Goal: Information Seeking & Learning: Learn about a topic

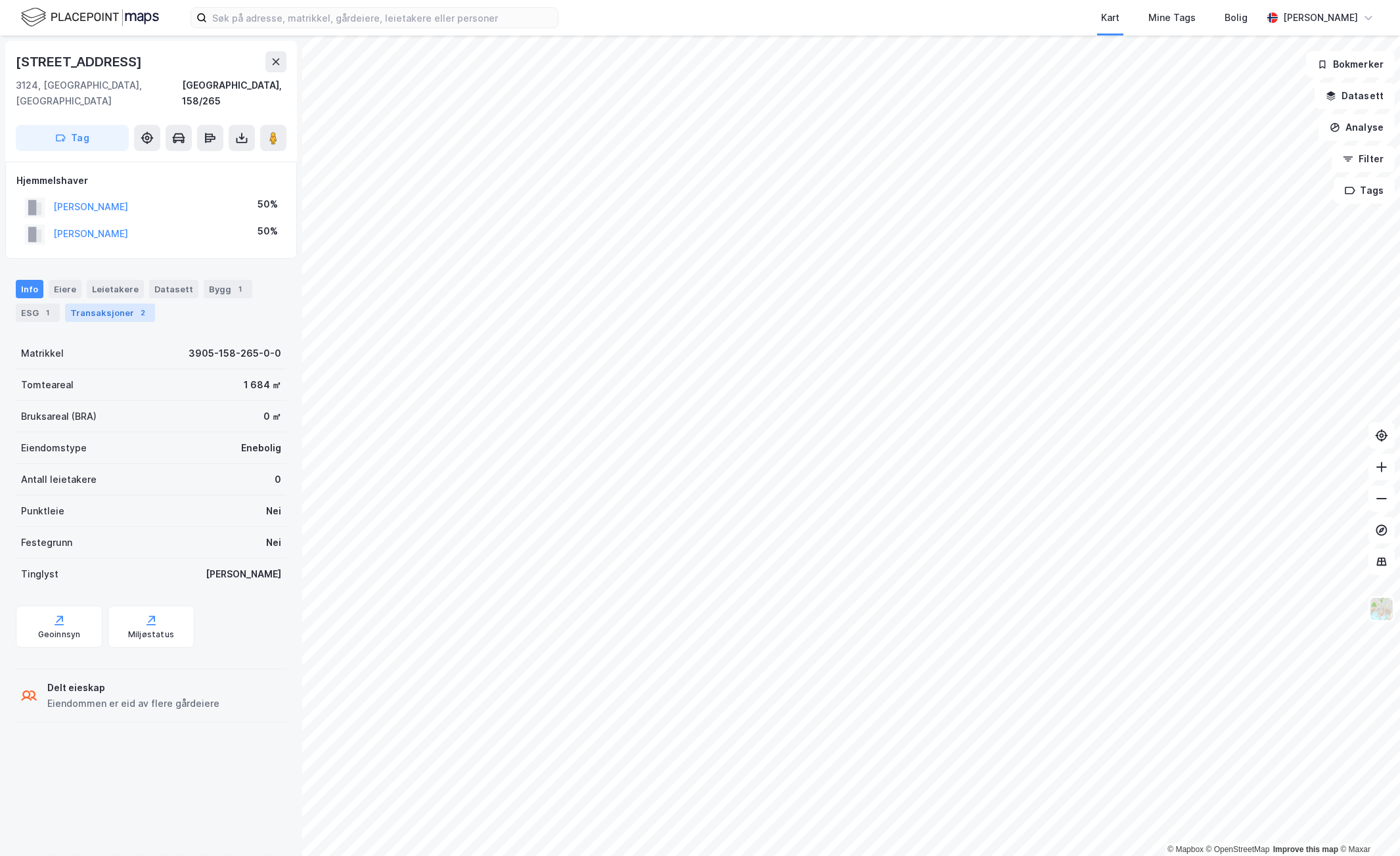
click at [97, 303] on div "Transaksjoner 2" at bounding box center [110, 312] width 90 height 19
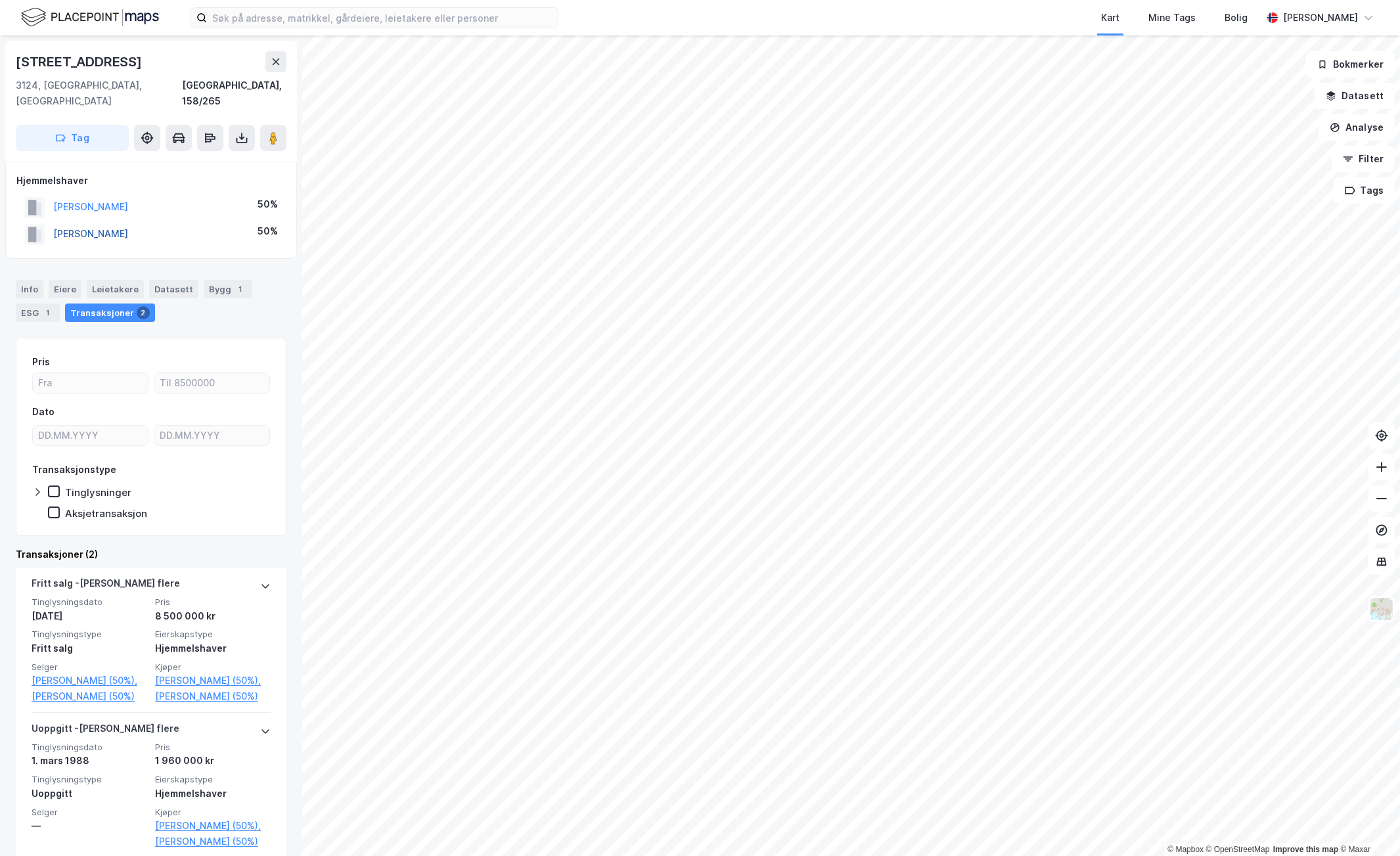
click at [0, 0] on button "[PERSON_NAME]" at bounding box center [0, 0] width 0 height 0
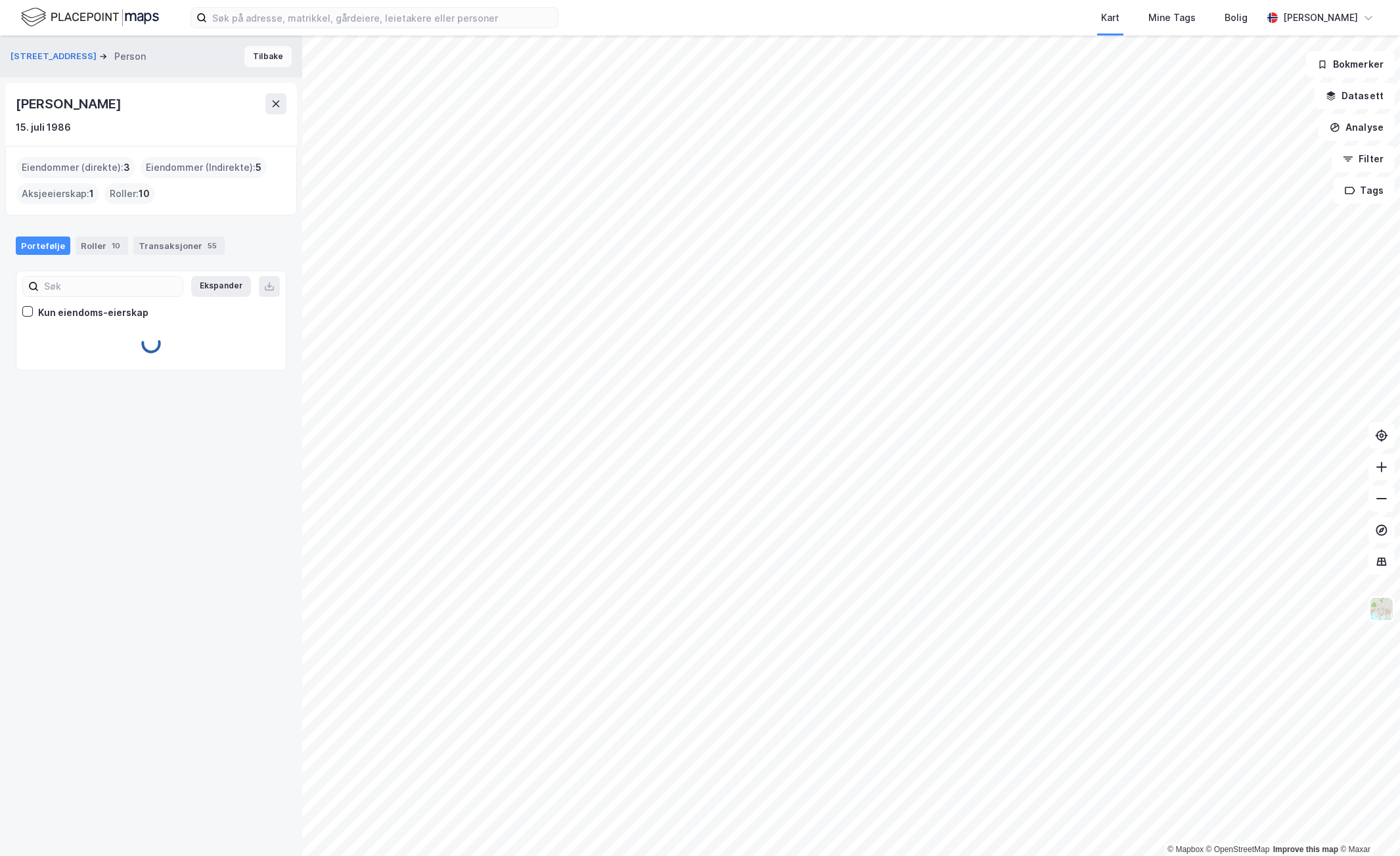
click at [252, 59] on button "Tilbake" at bounding box center [268, 57] width 48 height 21
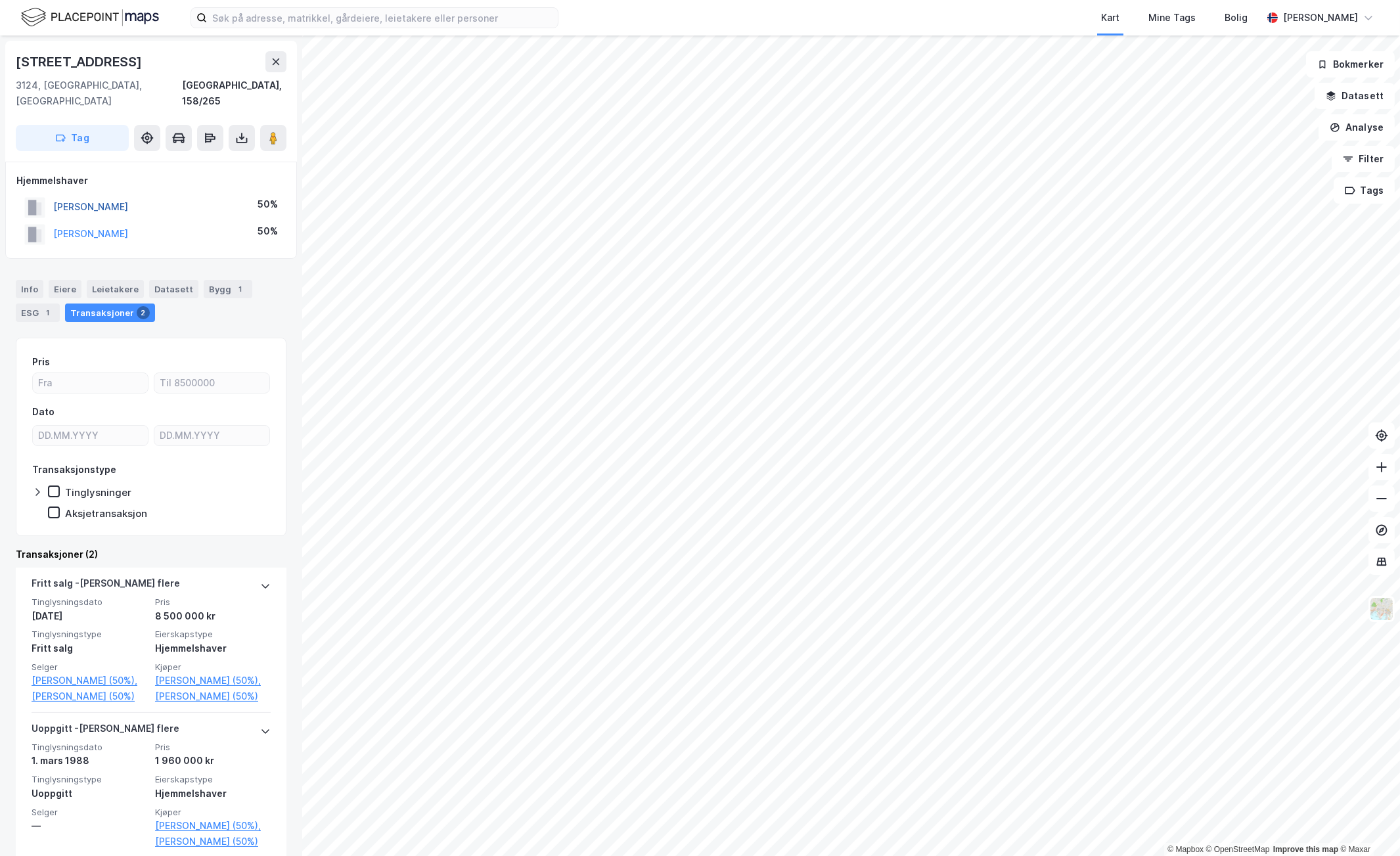
click at [0, 0] on button "[PERSON_NAME]" at bounding box center [0, 0] width 0 height 0
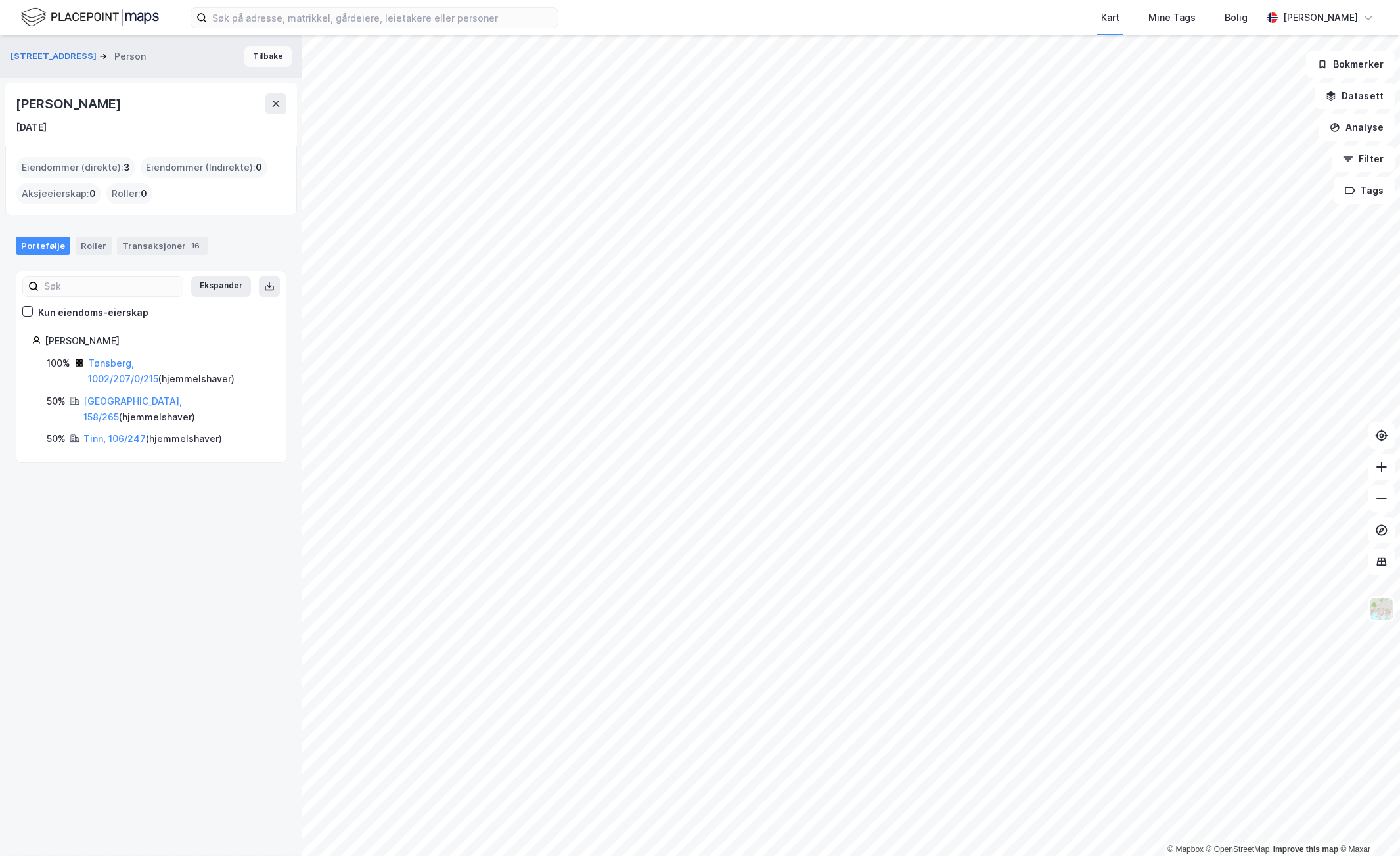
click at [254, 58] on button "Tilbake" at bounding box center [268, 57] width 48 height 21
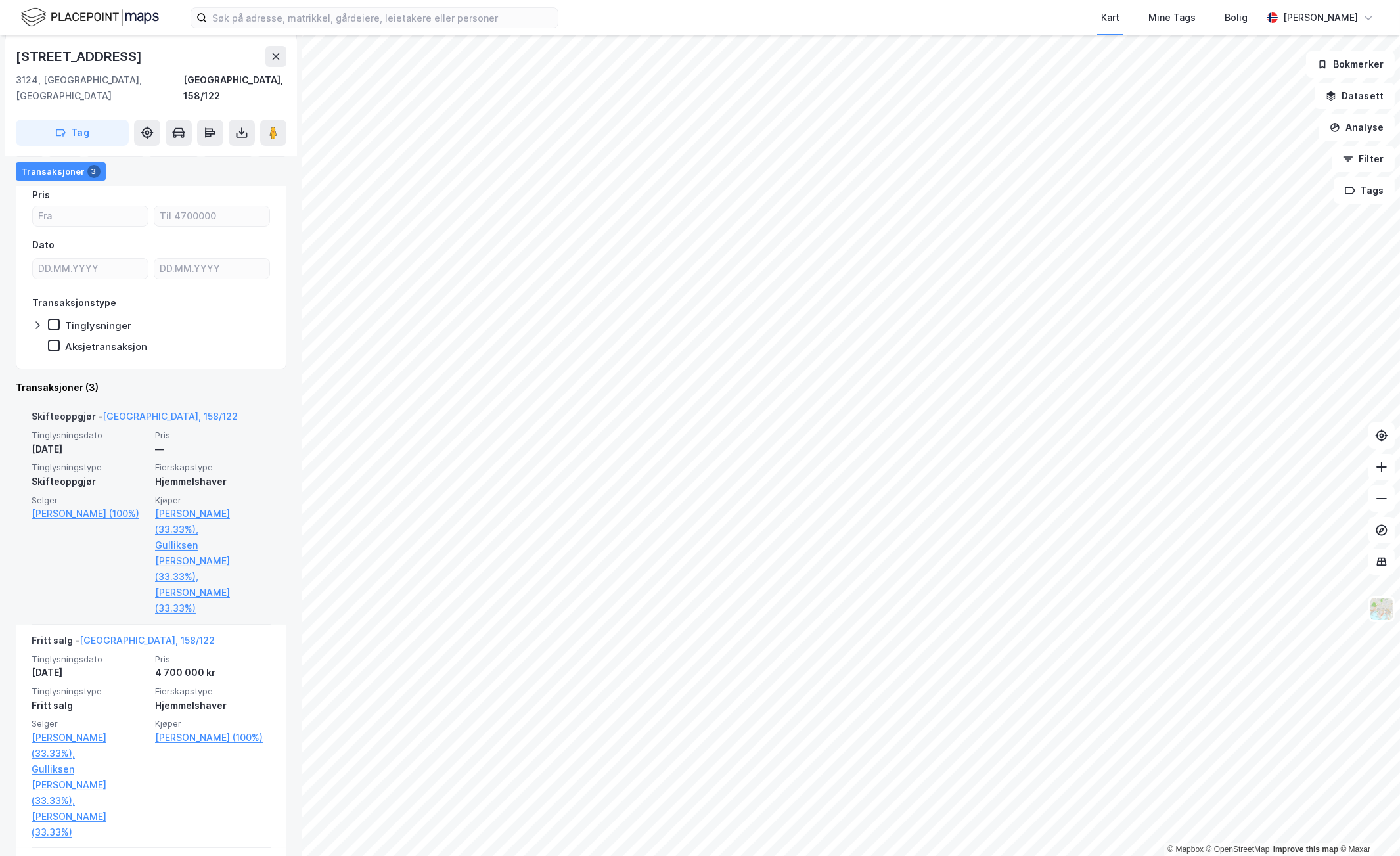
scroll to position [218, 0]
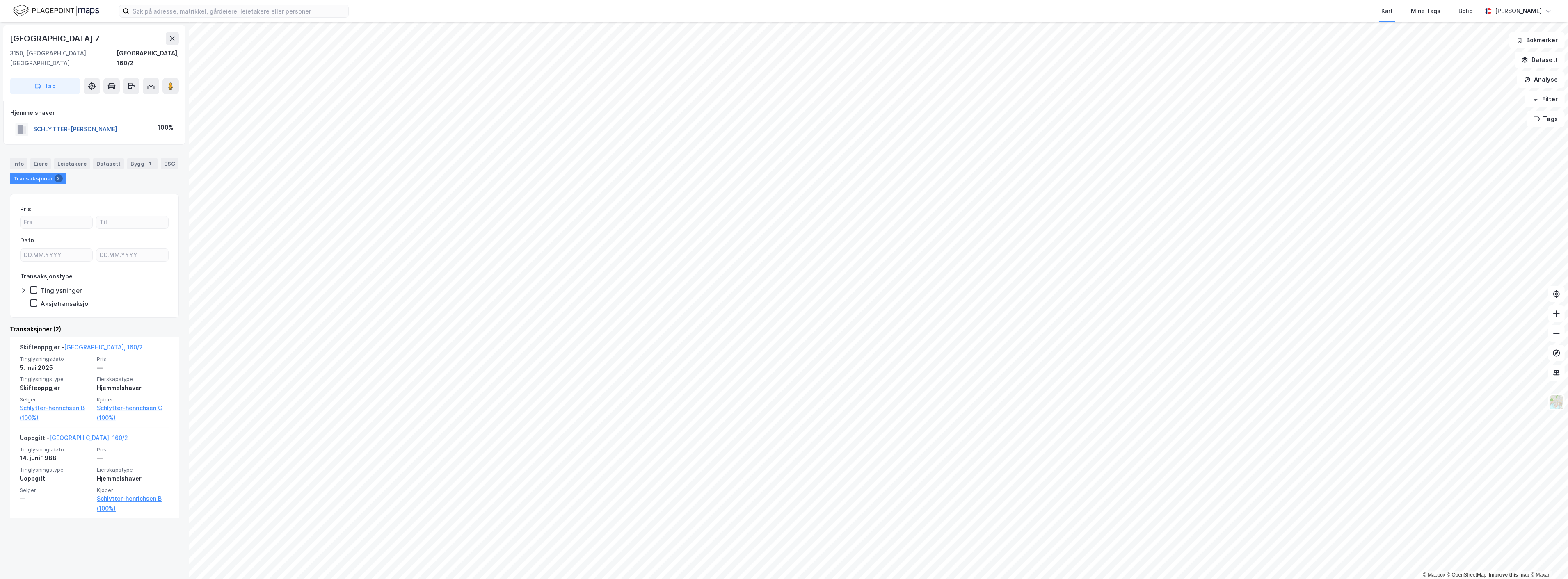
click at [0, 0] on button "SCHLYTTER-[PERSON_NAME]" at bounding box center [0, 0] width 0 height 0
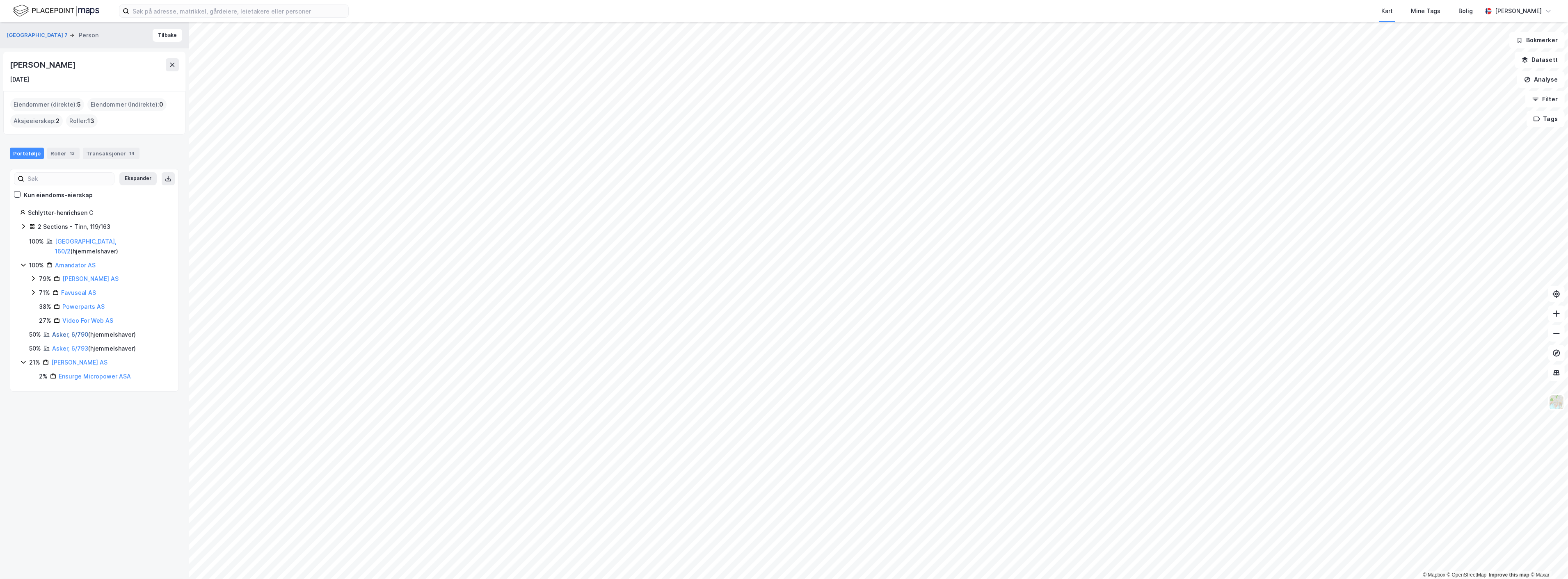
click at [72, 331] on link "Asker, 6/790" at bounding box center [70, 334] width 36 height 7
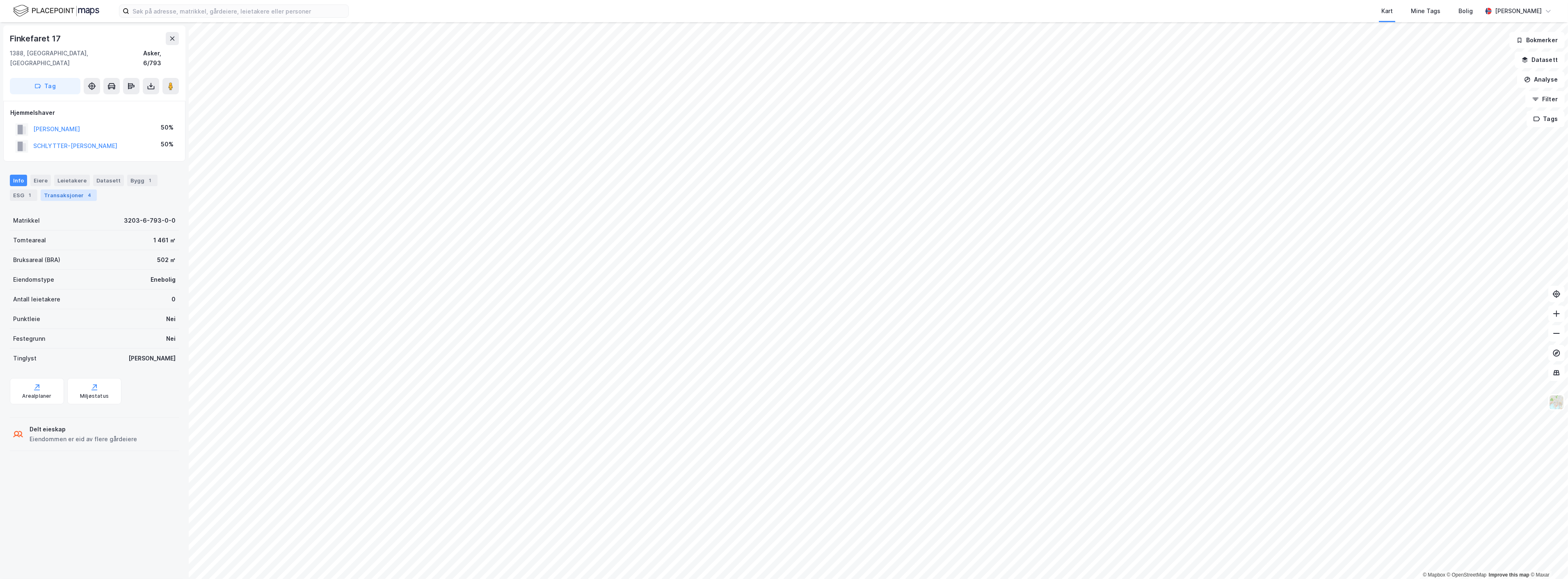
click at [58, 189] on div "Transaksjoner 4" at bounding box center [69, 195] width 56 height 12
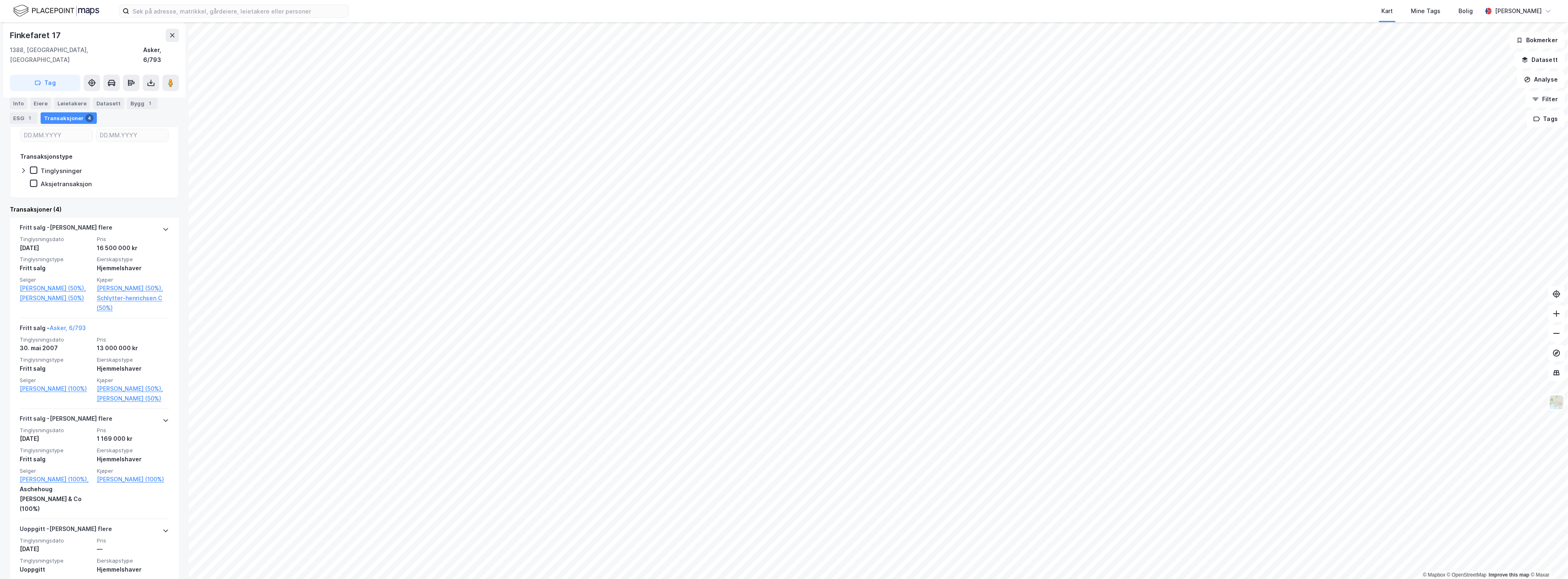
scroll to position [176, 0]
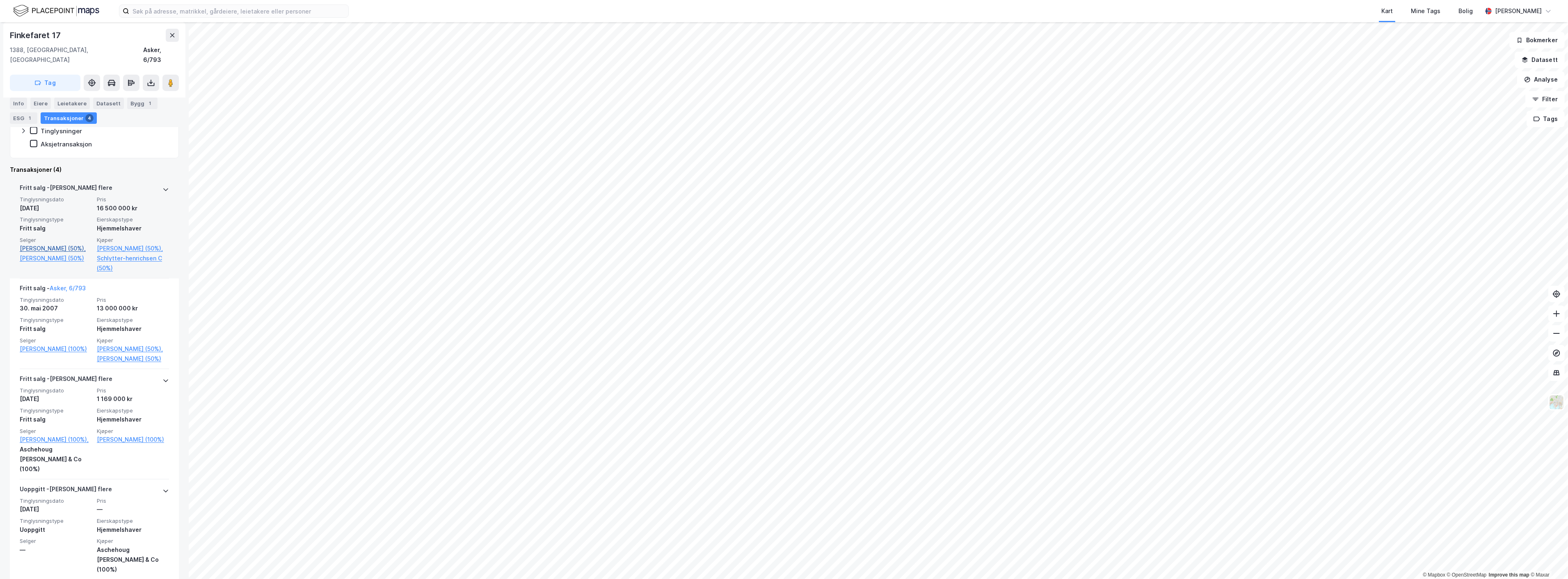
click at [55, 243] on link "[PERSON_NAME] (50%)," at bounding box center [55, 248] width 72 height 10
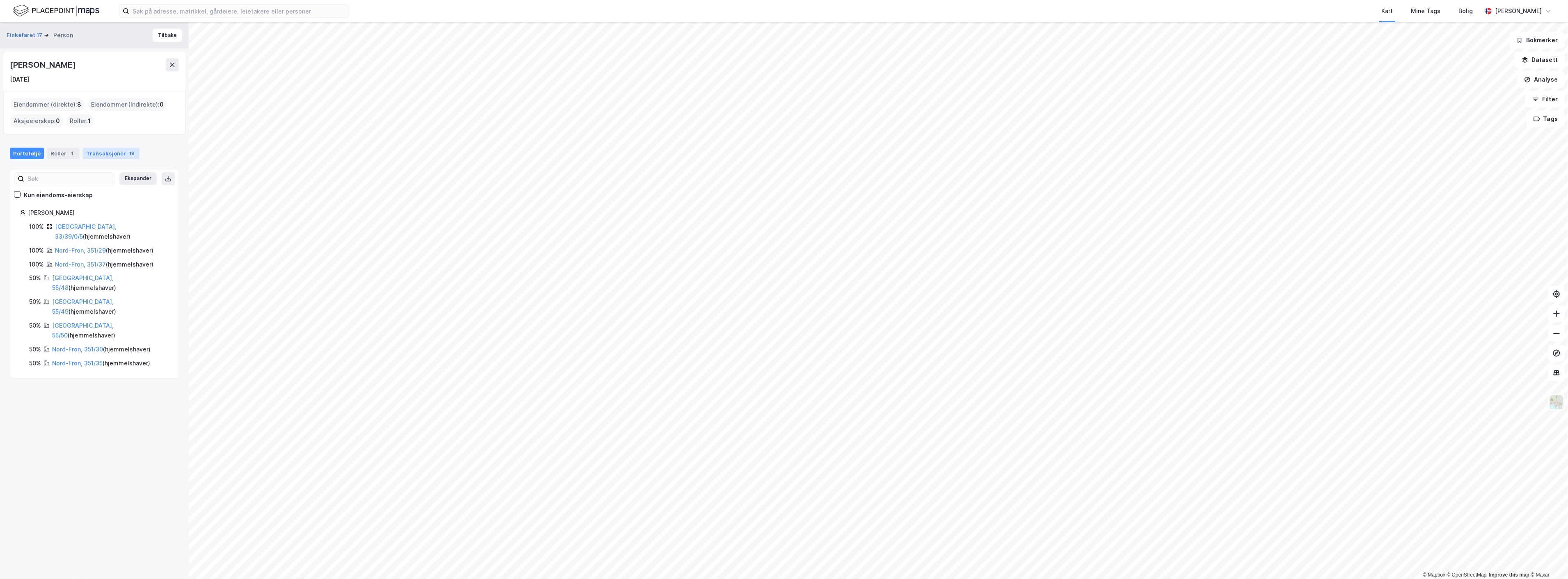
click at [97, 153] on div "Transaksjoner 19" at bounding box center [111, 153] width 57 height 12
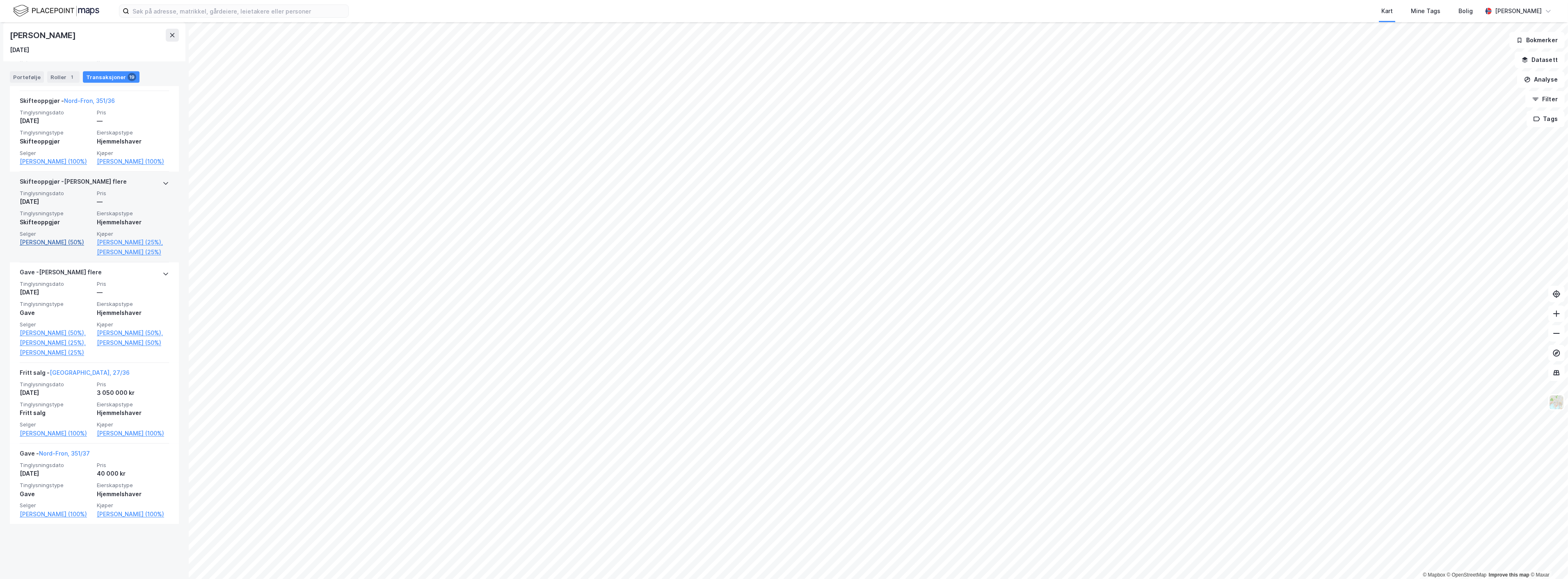
scroll to position [1638, 0]
click at [169, 36] on icon at bounding box center [172, 35] width 7 height 7
